Goal: Find specific page/section

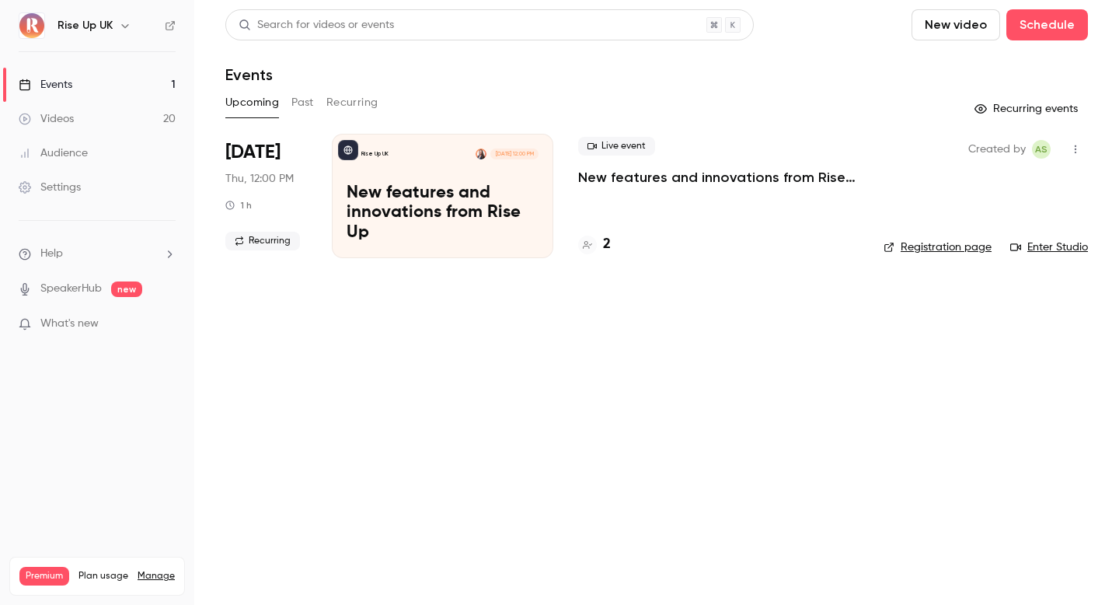
click at [120, 29] on icon "button" at bounding box center [125, 25] width 12 height 12
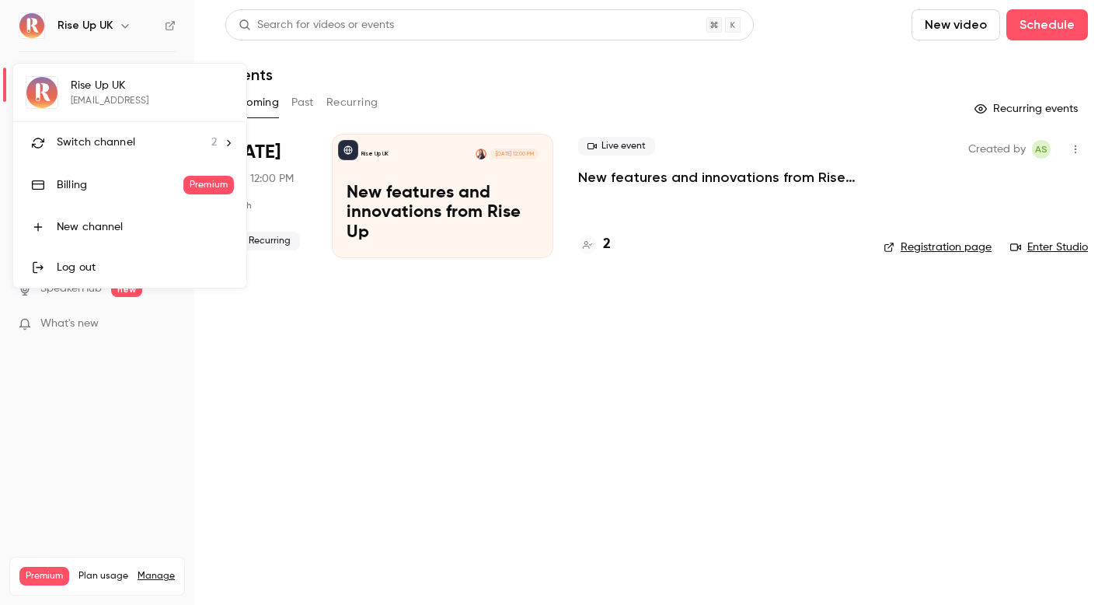
click at [131, 145] on span "Switch channel" at bounding box center [96, 142] width 79 height 16
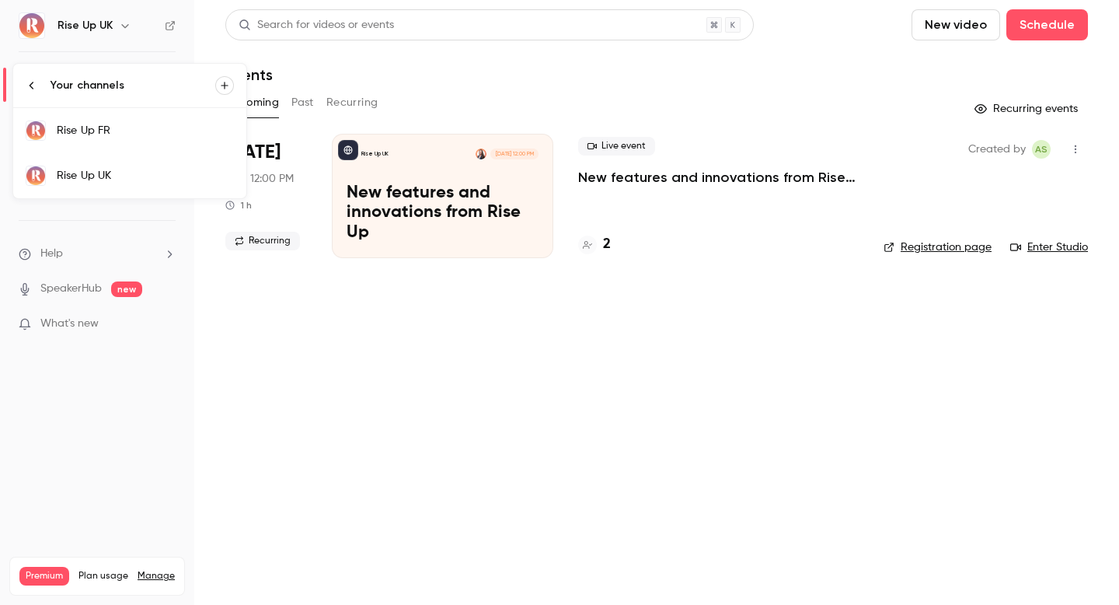
click at [136, 129] on div "Rise Up FR" at bounding box center [145, 131] width 177 height 16
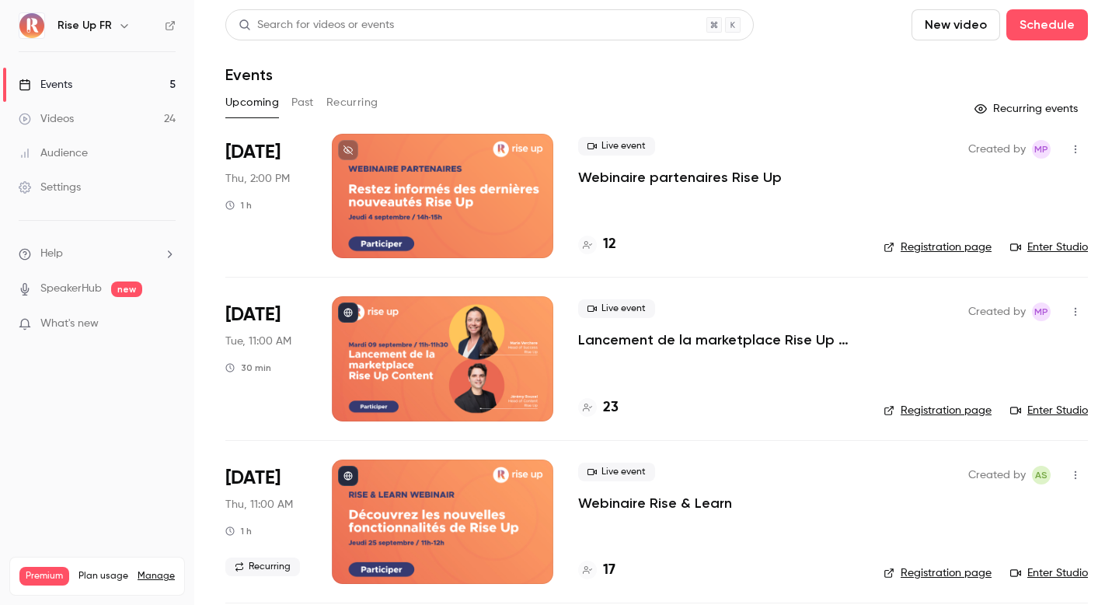
scroll to position [6, 0]
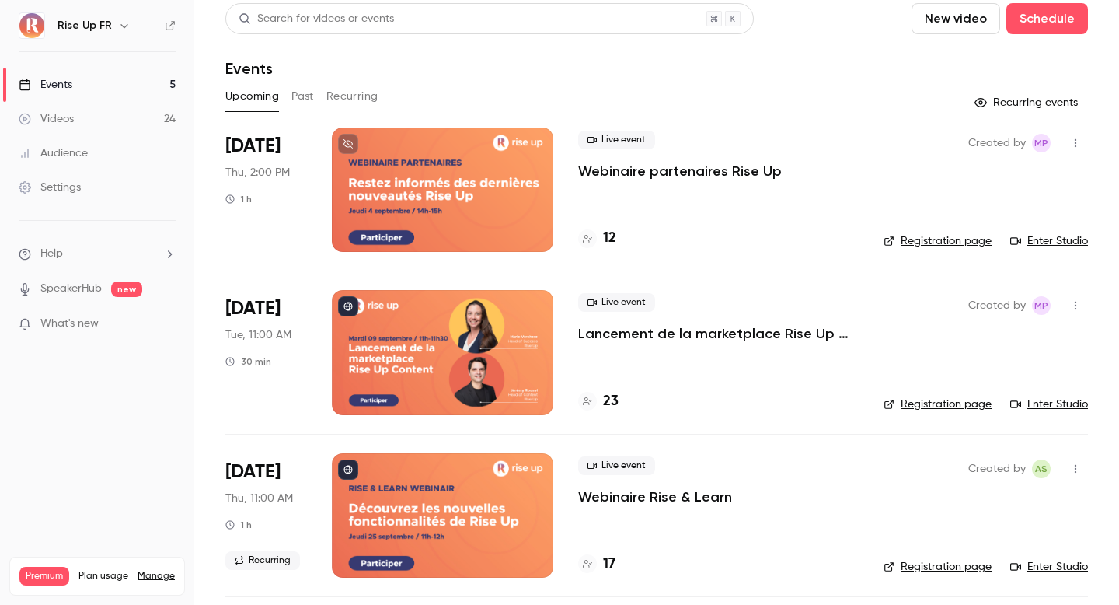
click at [472, 162] on div at bounding box center [443, 189] width 222 height 124
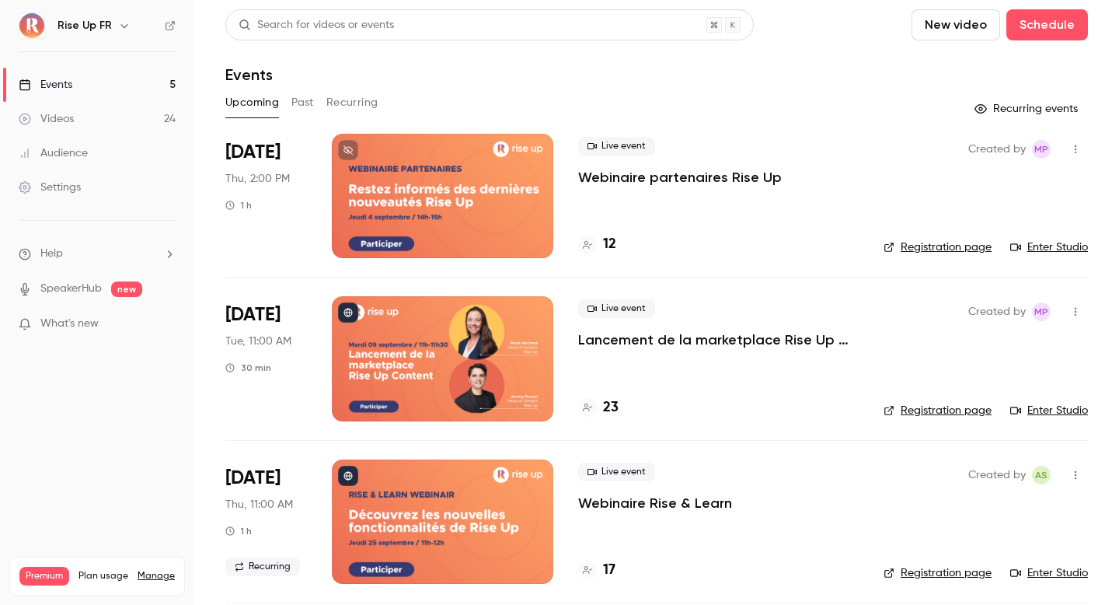
click at [940, 251] on link "Registration page" at bounding box center [938, 247] width 108 height 16
